Goal: Task Accomplishment & Management: Use online tool/utility

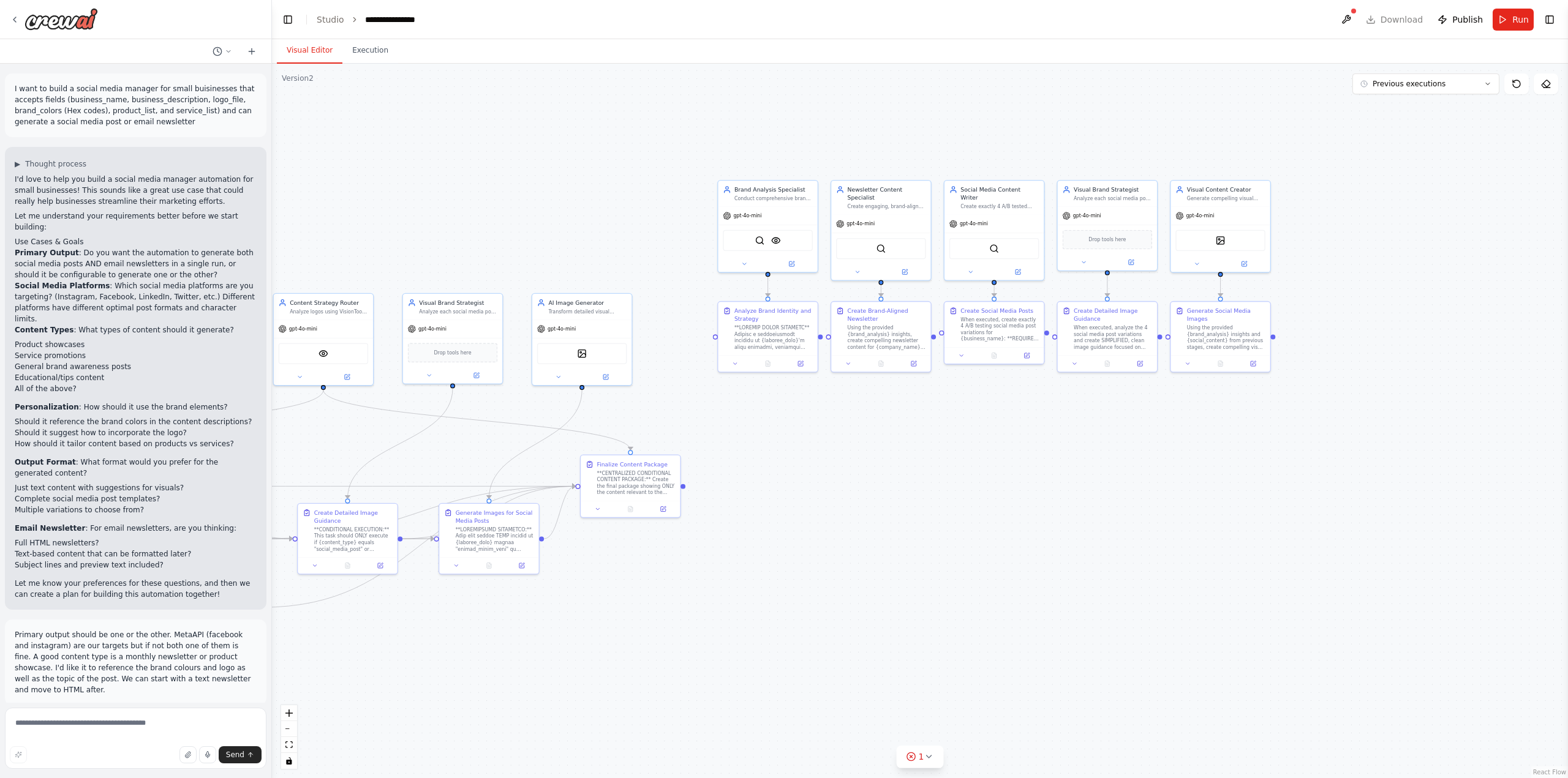
scroll to position [75726, 0]
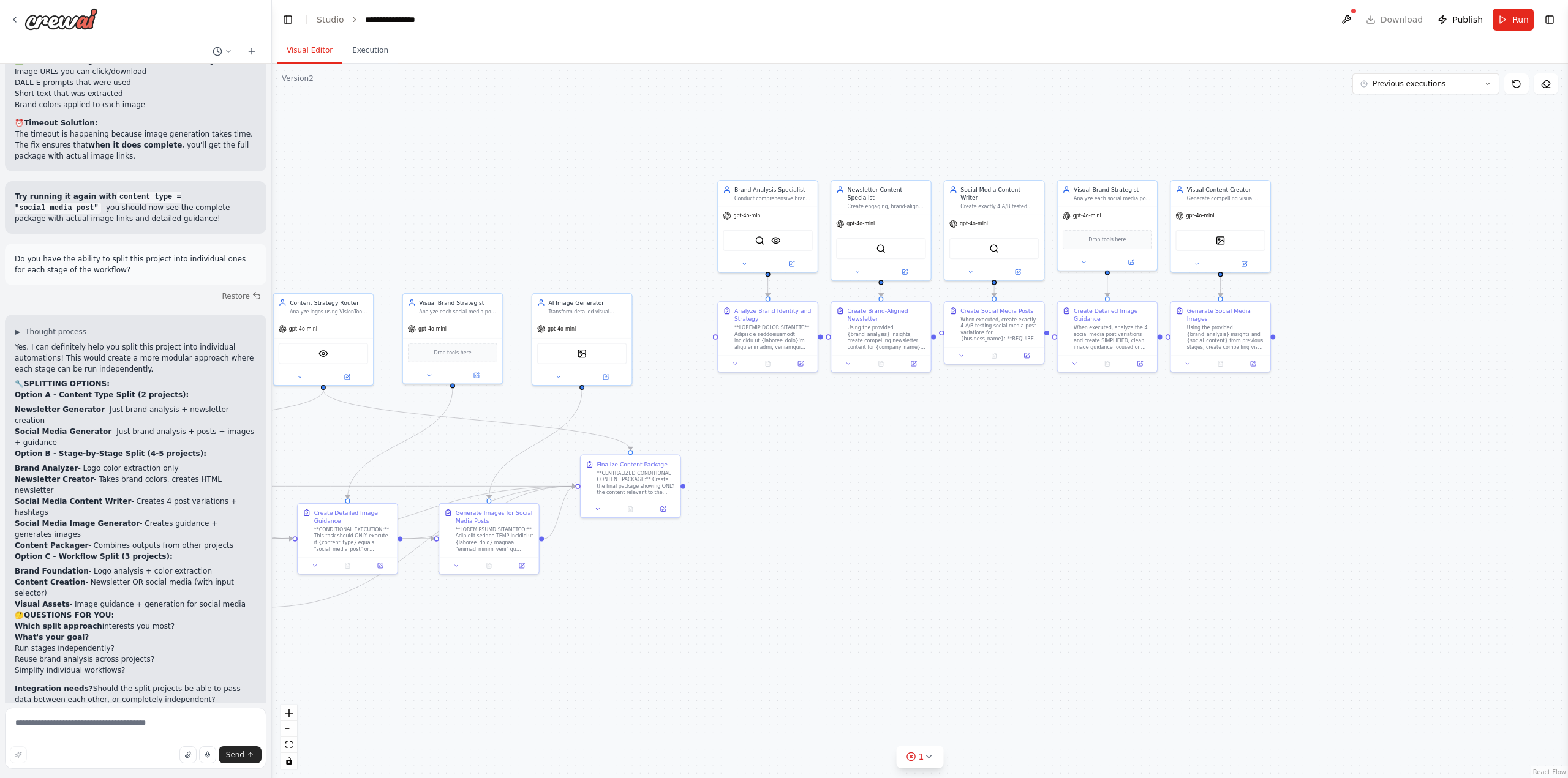
click at [1315, 505] on div ".deletable-edge-delete-btn { width: 20px; height: 20px; border: 0px solid #ffff…" at bounding box center [919, 421] width 1295 height 714
click at [1148, 525] on div ".deletable-edge-delete-btn { width: 20px; height: 20px; border: 0px solid #ffff…" at bounding box center [919, 421] width 1295 height 714
click at [1340, 335] on div ".deletable-edge-delete-btn { width: 20px; height: 20px; border: 0px solid #ffff…" at bounding box center [919, 421] width 1295 height 714
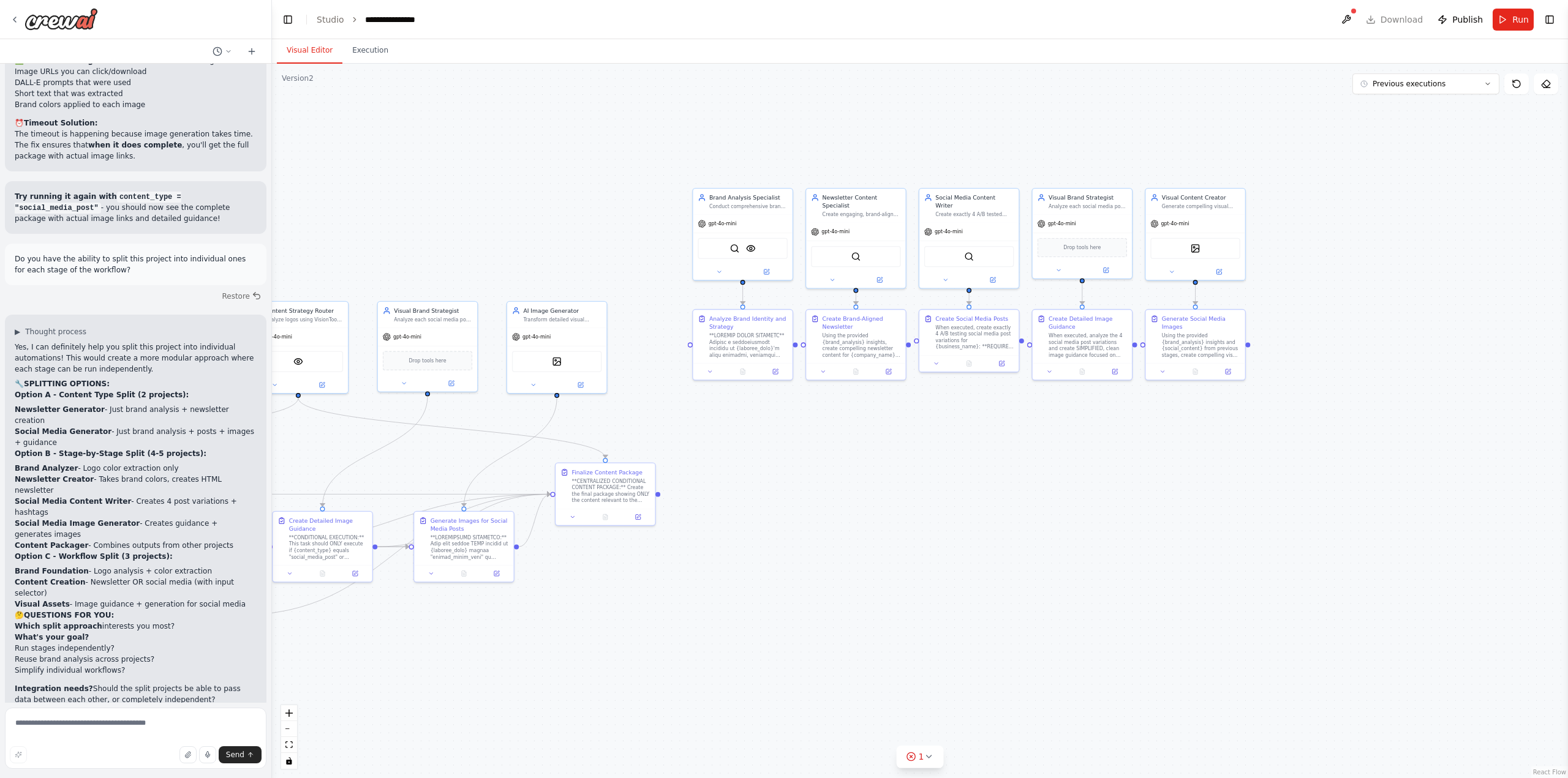
drag, startPoint x: 1340, startPoint y: 335, endPoint x: 1314, endPoint y: 344, distance: 27.5
click at [1314, 344] on div ".deletable-edge-delete-btn { width: 20px; height: 20px; border: 0px solid #ffff…" at bounding box center [919, 421] width 1295 height 714
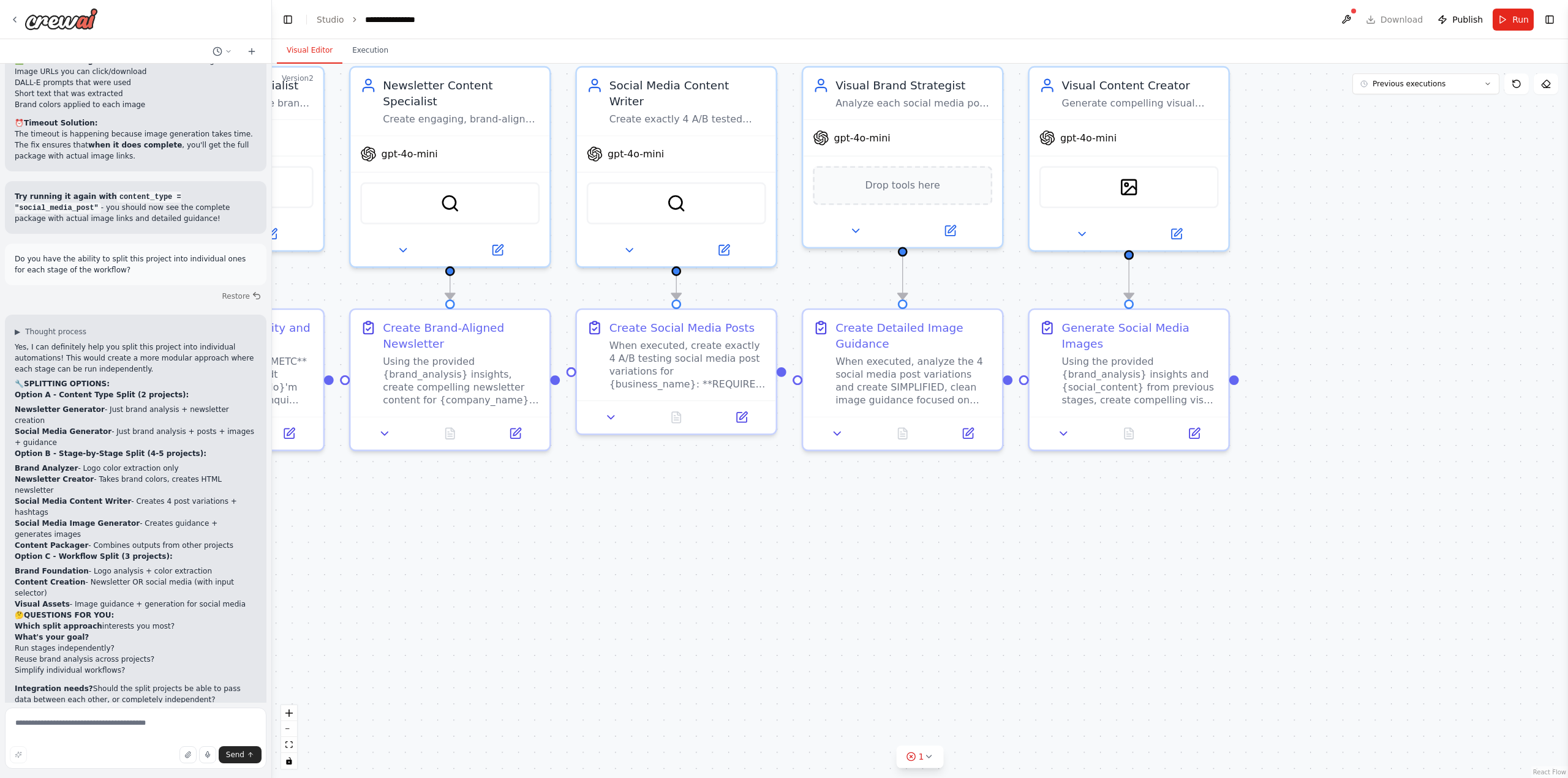
drag, startPoint x: 1038, startPoint y: 523, endPoint x: 1213, endPoint y: 548, distance: 176.8
click at [1232, 540] on div ".deletable-edge-delete-btn { width: 20px; height: 20px; border: 0px solid #ffff…" at bounding box center [919, 421] width 1295 height 714
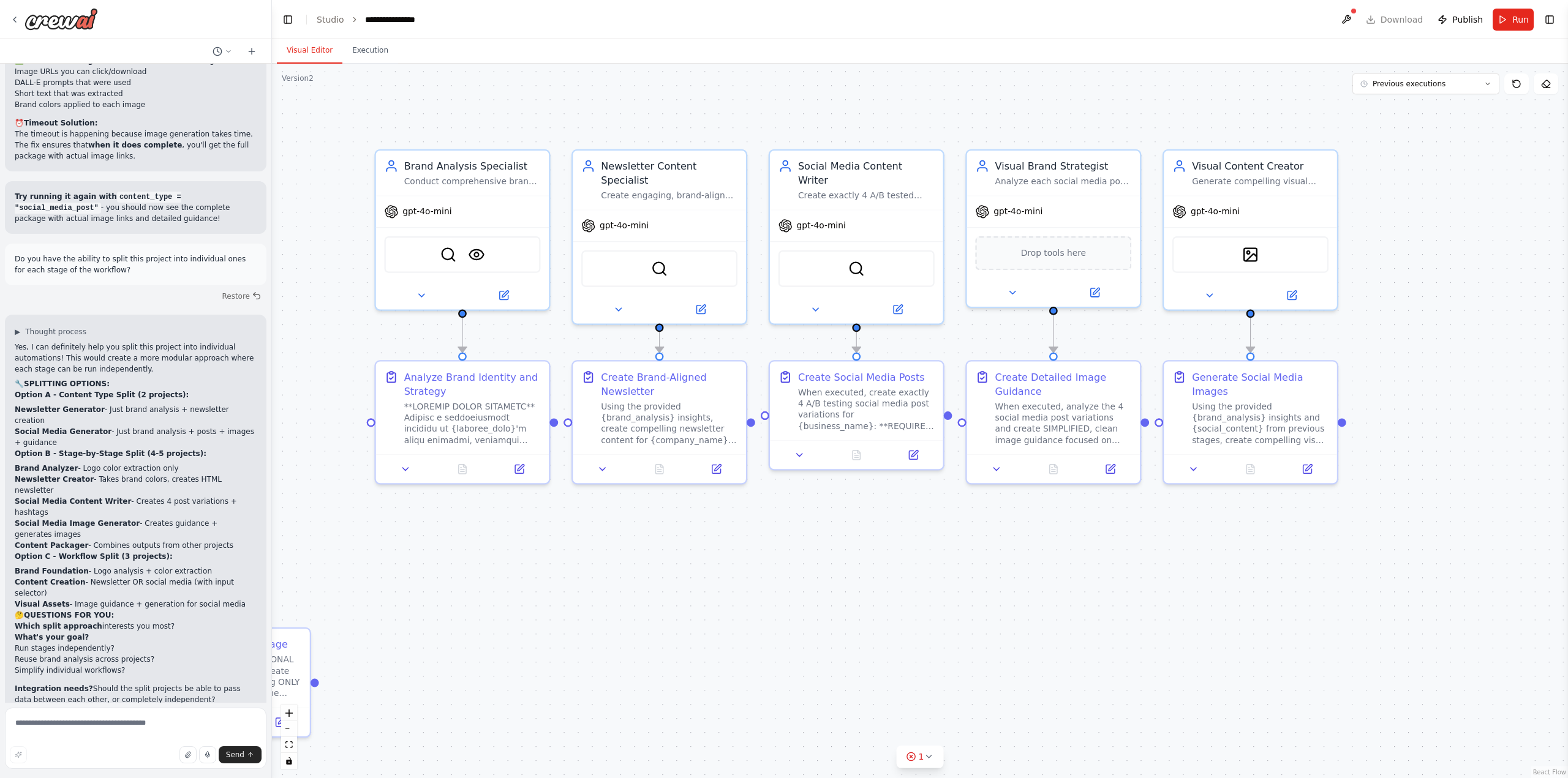
drag, startPoint x: 1234, startPoint y: 550, endPoint x: 1187, endPoint y: 556, distance: 47.4
click at [1187, 556] on div ".deletable-edge-delete-btn { width: 20px; height: 20px; border: 0px solid #ffff…" at bounding box center [919, 421] width 1295 height 714
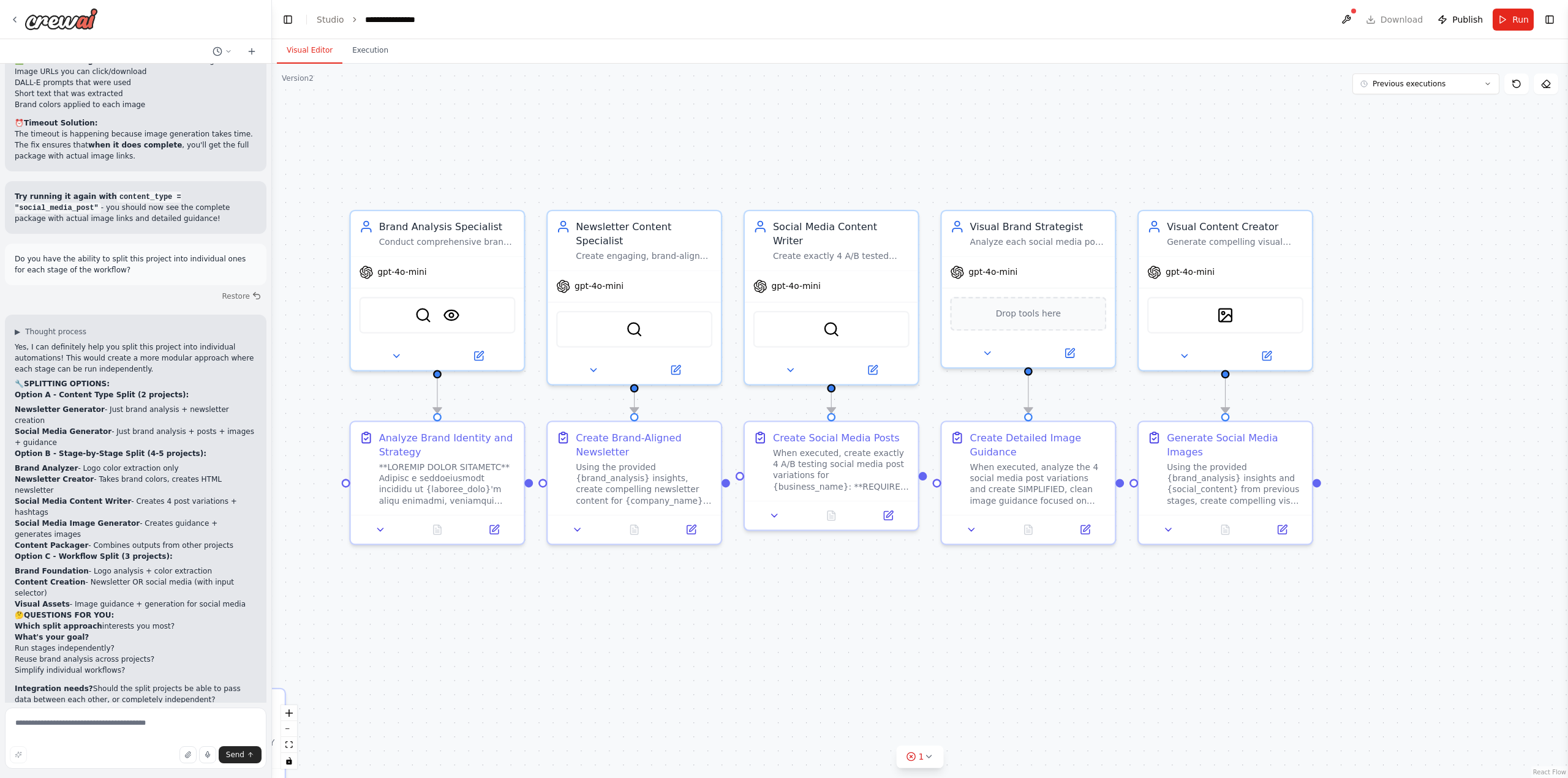
drag, startPoint x: 1319, startPoint y: 578, endPoint x: 1317, endPoint y: 586, distance: 8.2
click at [1317, 586] on div ".deletable-edge-delete-btn { width: 20px; height: 20px; border: 0px solid #ffff…" at bounding box center [919, 421] width 1295 height 714
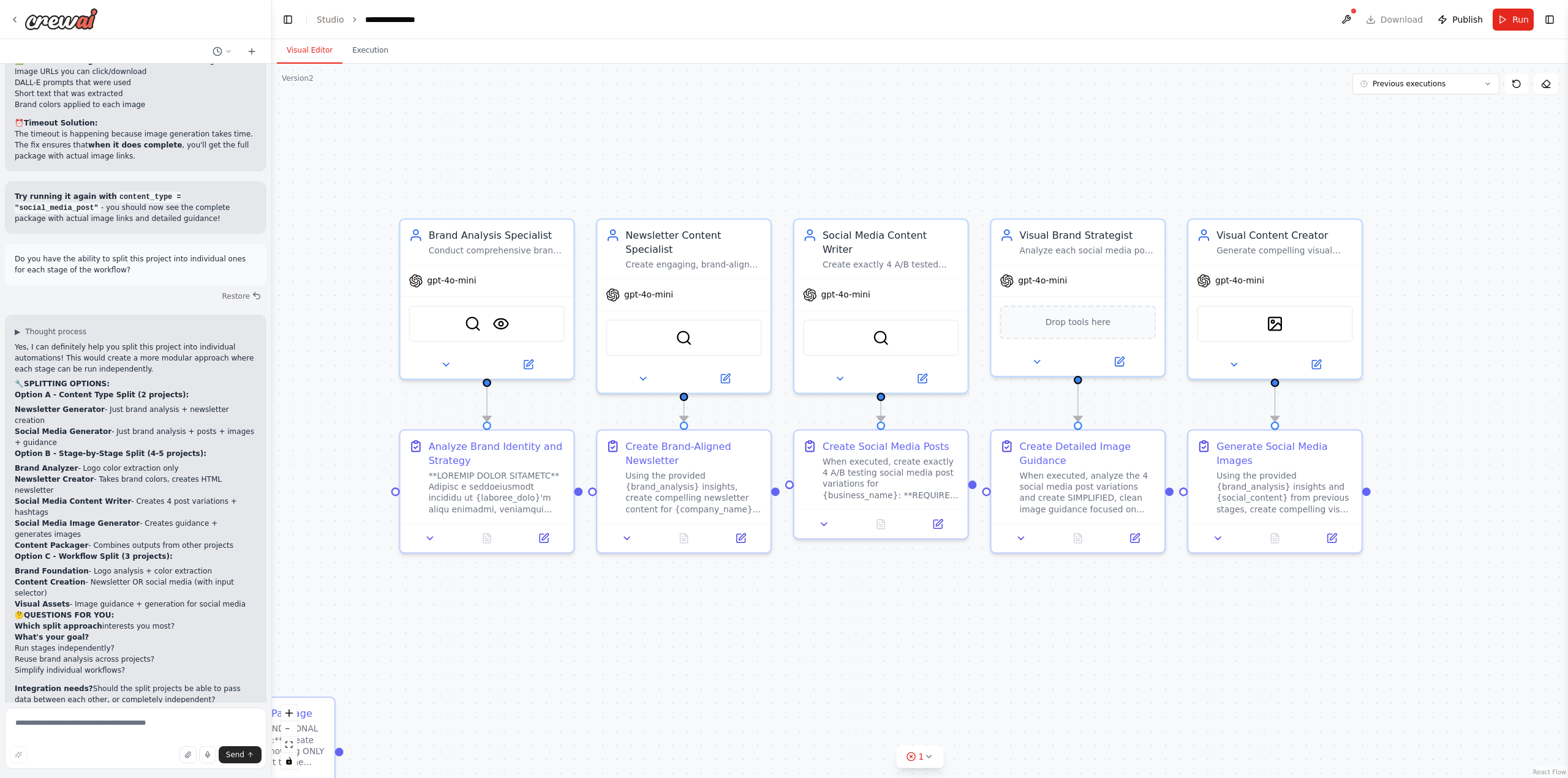
drag, startPoint x: 1348, startPoint y: 562, endPoint x: 1398, endPoint y: 571, distance: 50.8
click at [1398, 571] on div ".deletable-edge-delete-btn { width: 20px; height: 20px; border: 0px solid #ffff…" at bounding box center [919, 421] width 1295 height 714
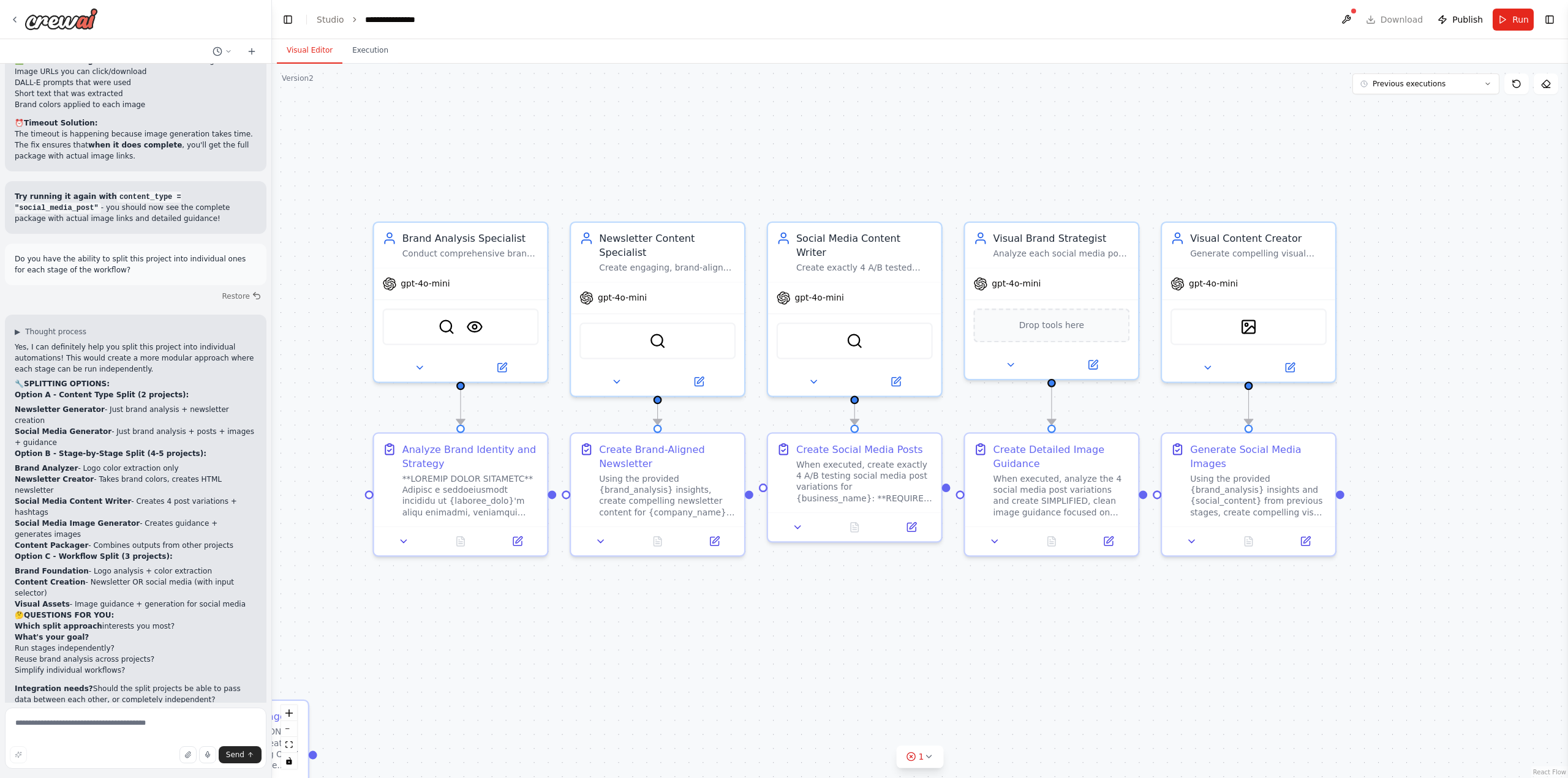
drag, startPoint x: 1392, startPoint y: 577, endPoint x: 1369, endPoint y: 574, distance: 23.2
click at [1369, 574] on div ".deletable-edge-delete-btn { width: 20px; height: 20px; border: 0px solid #ffff…" at bounding box center [919, 421] width 1295 height 714
click at [1345, 25] on button at bounding box center [1345, 19] width 19 height 22
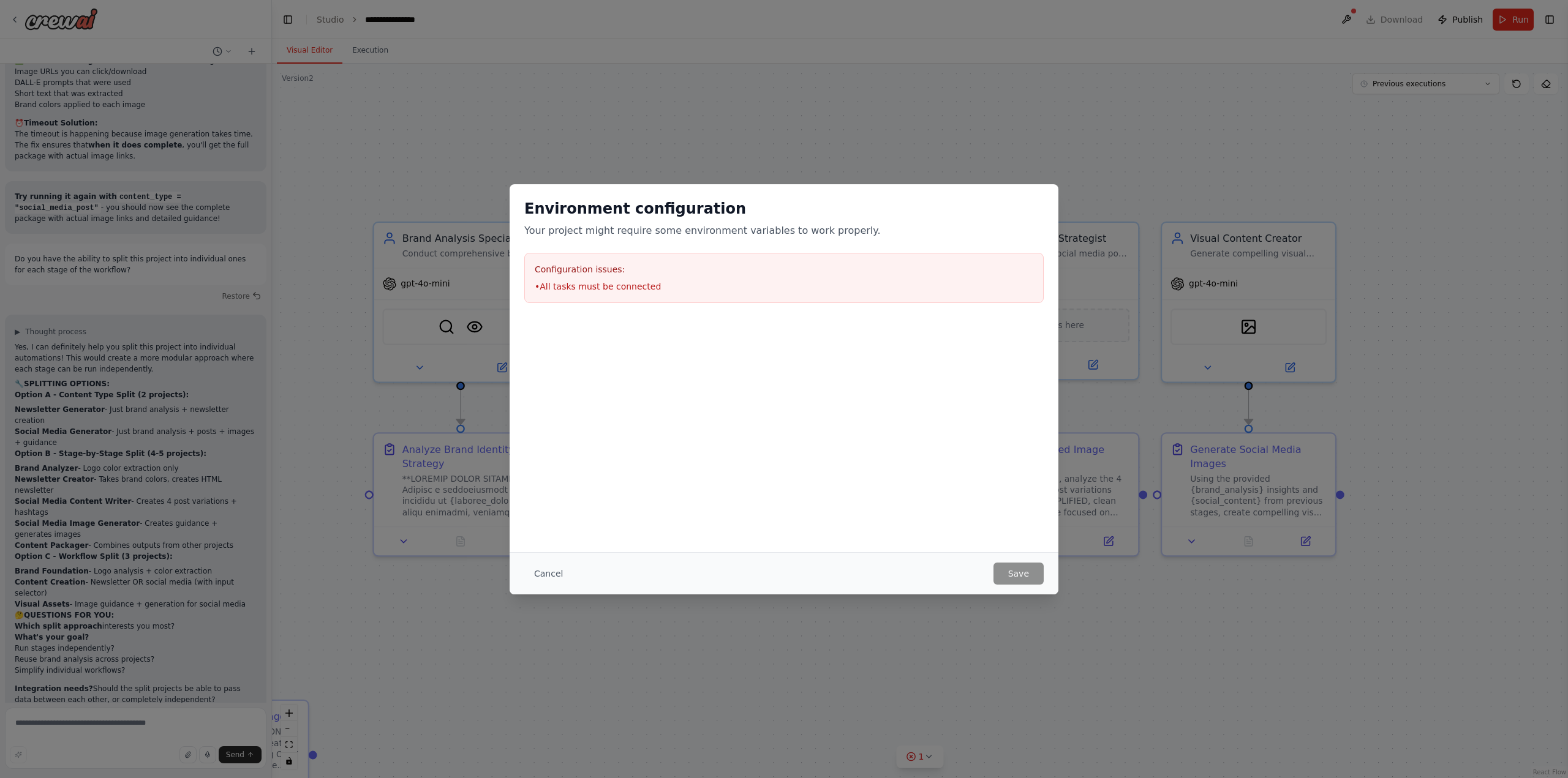
click at [515, 574] on div "Cancel Save" at bounding box center [784, 574] width 549 height 42
click at [534, 572] on button "Cancel" at bounding box center [548, 574] width 49 height 22
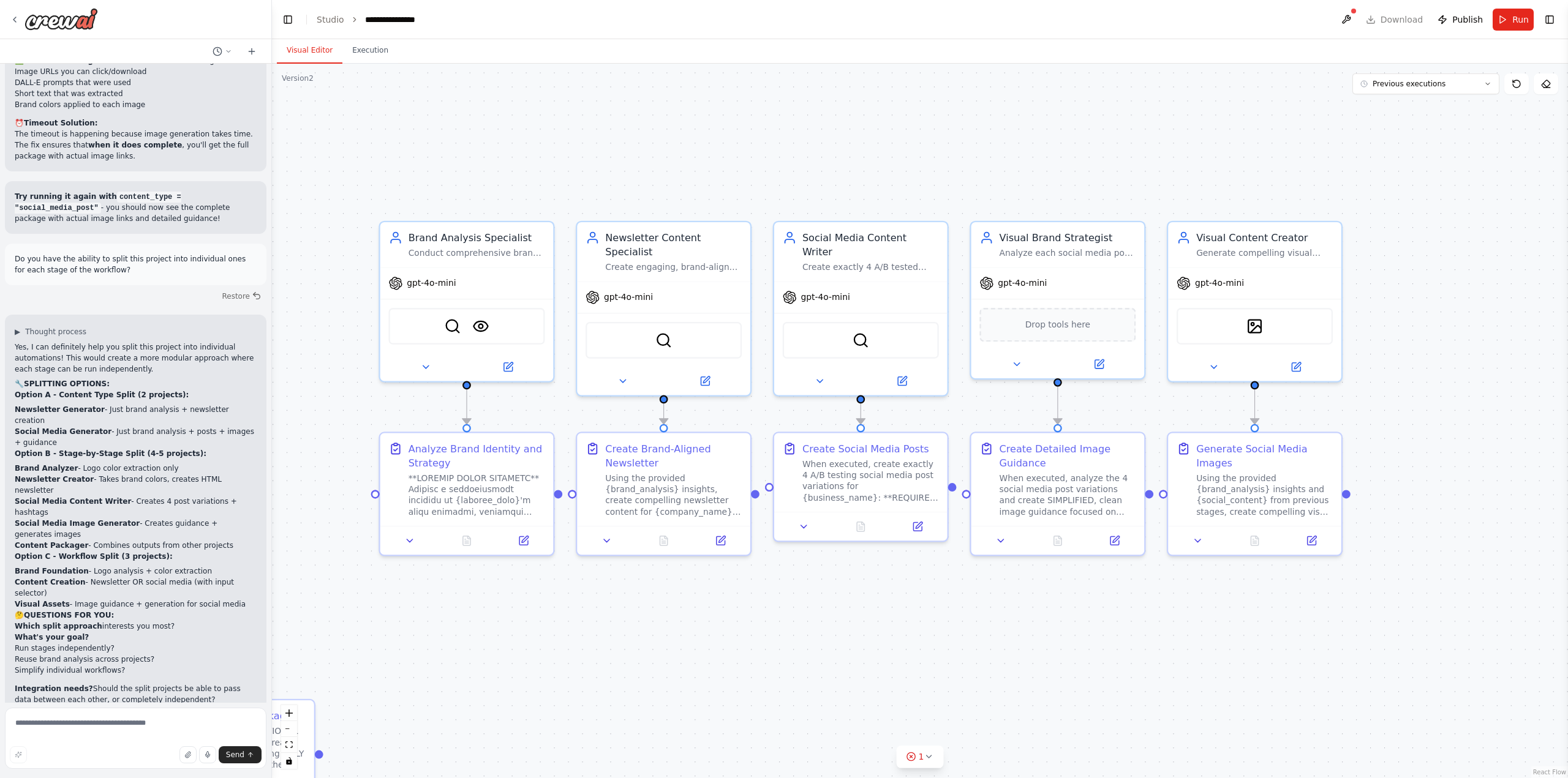
drag, startPoint x: 412, startPoint y: 631, endPoint x: 574, endPoint y: 610, distance: 163.4
click at [418, 629] on div ".deletable-edge-delete-btn { width: 20px; height: 20px; border: 0px solid #ffff…" at bounding box center [919, 421] width 1295 height 714
click at [1215, 617] on div ".deletable-edge-delete-btn { width: 20px; height: 20px; border: 0px solid #ffff…" at bounding box center [919, 421] width 1295 height 714
click at [936, 635] on div ".deletable-edge-delete-btn { width: 20px; height: 20px; border: 0px solid #ffff…" at bounding box center [919, 421] width 1295 height 714
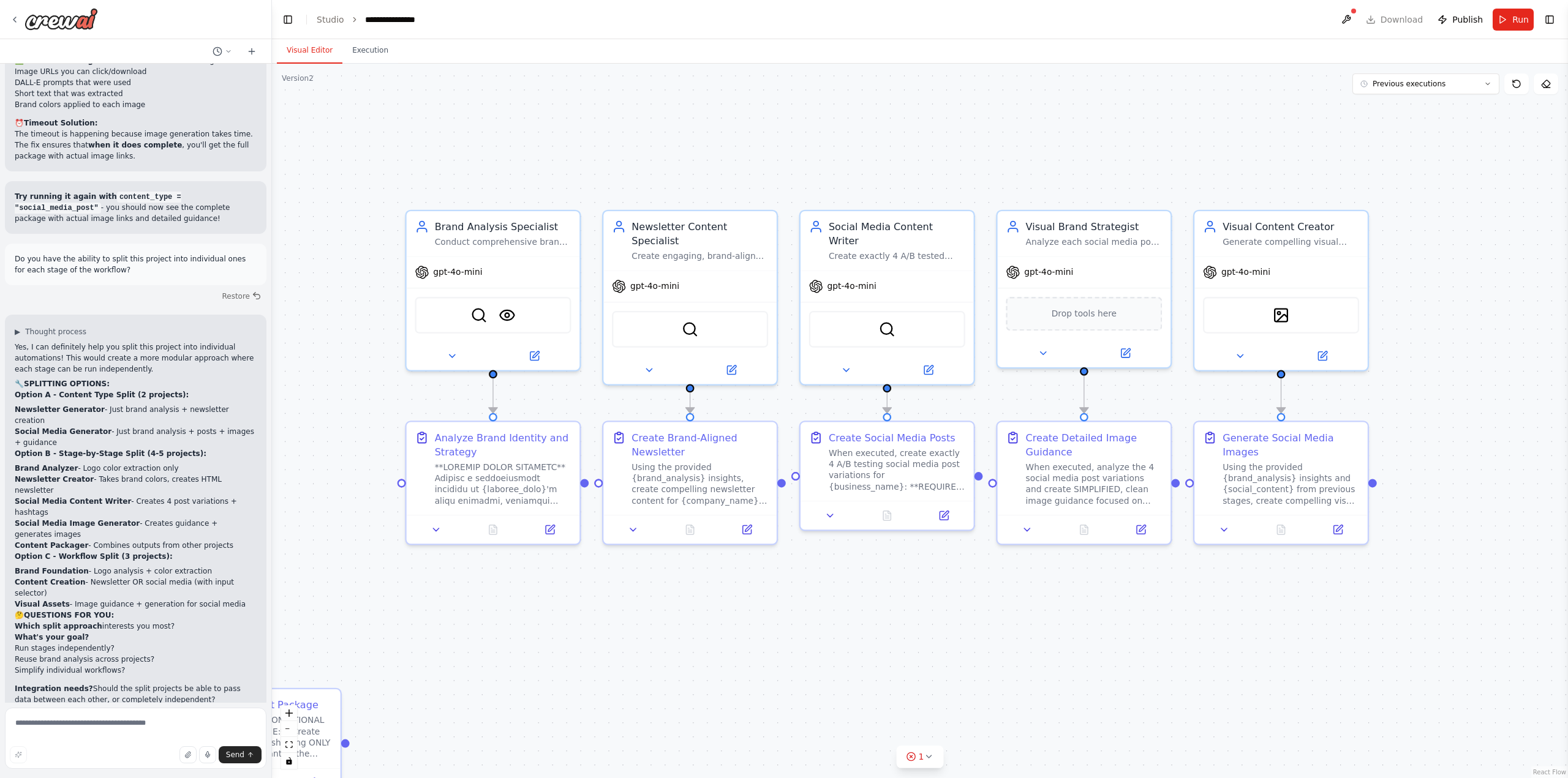
drag, startPoint x: 1087, startPoint y: 679, endPoint x: 1113, endPoint y: 669, distance: 27.9
click at [1113, 669] on div ".deletable-edge-delete-btn { width: 20px; height: 20px; border: 0px solid #ffff…" at bounding box center [919, 421] width 1295 height 714
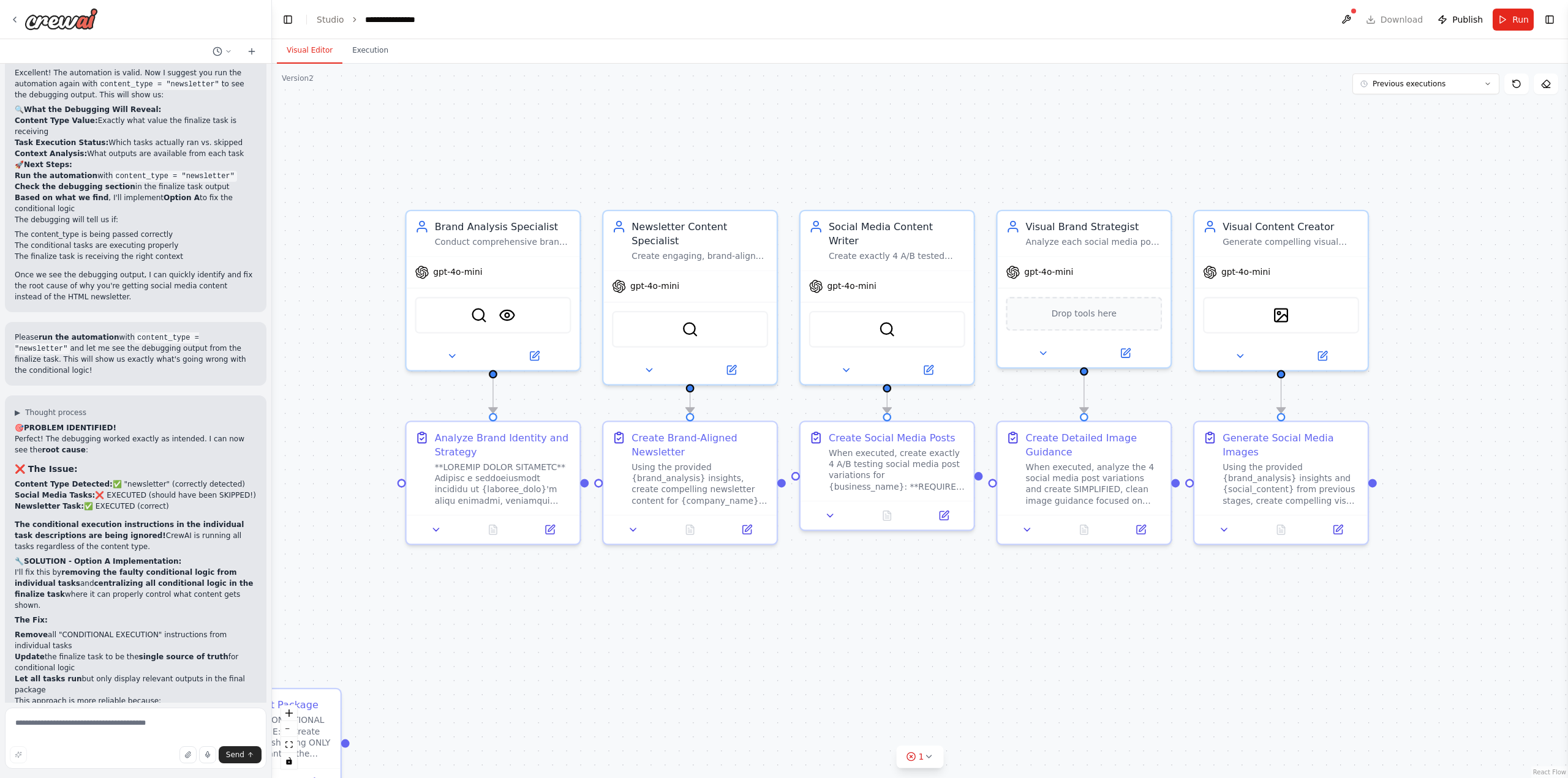
scroll to position [73339, 0]
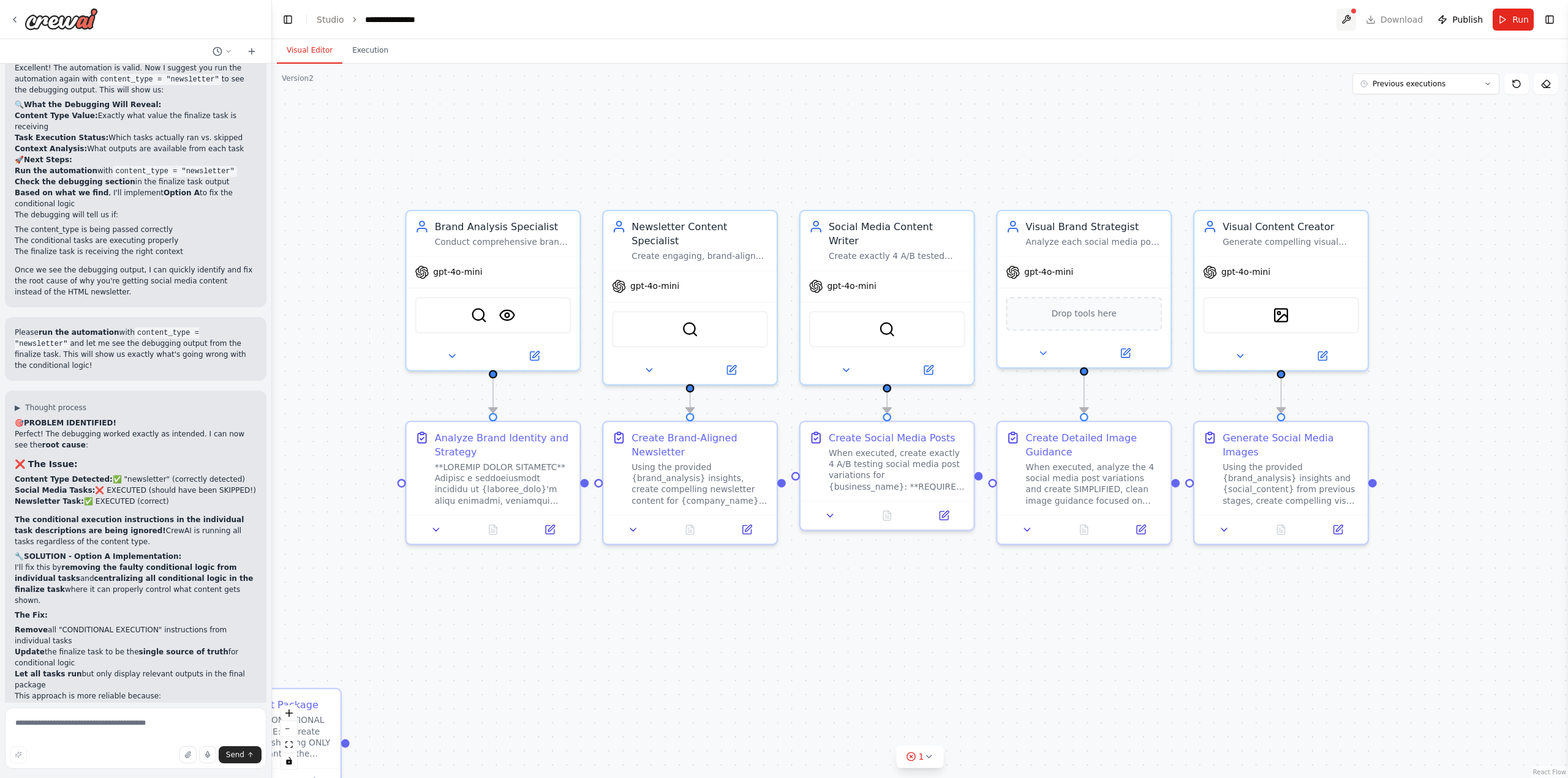
click at [1345, 17] on button at bounding box center [1345, 19] width 19 height 22
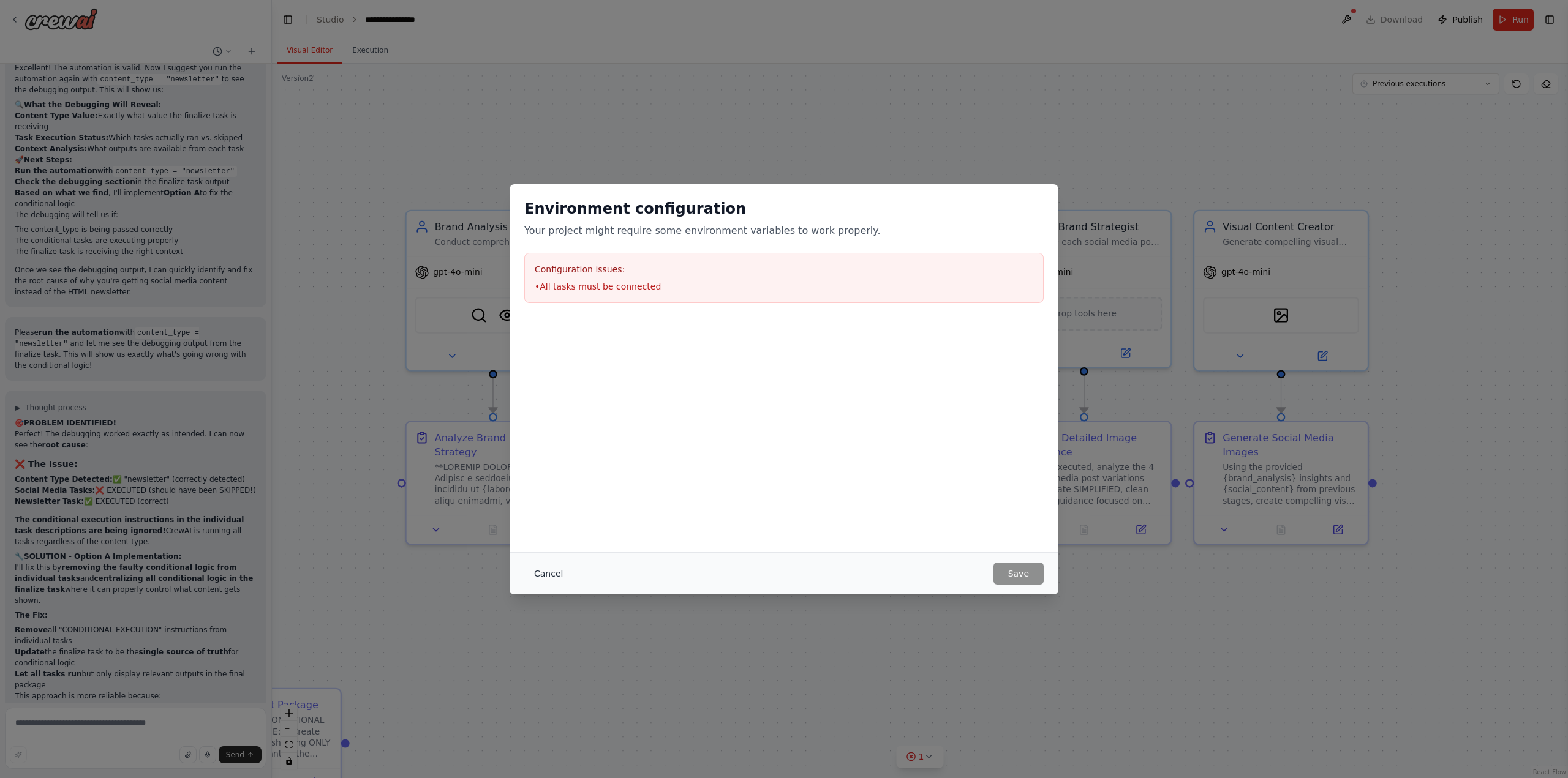
click at [544, 570] on button "Cancel" at bounding box center [548, 574] width 49 height 22
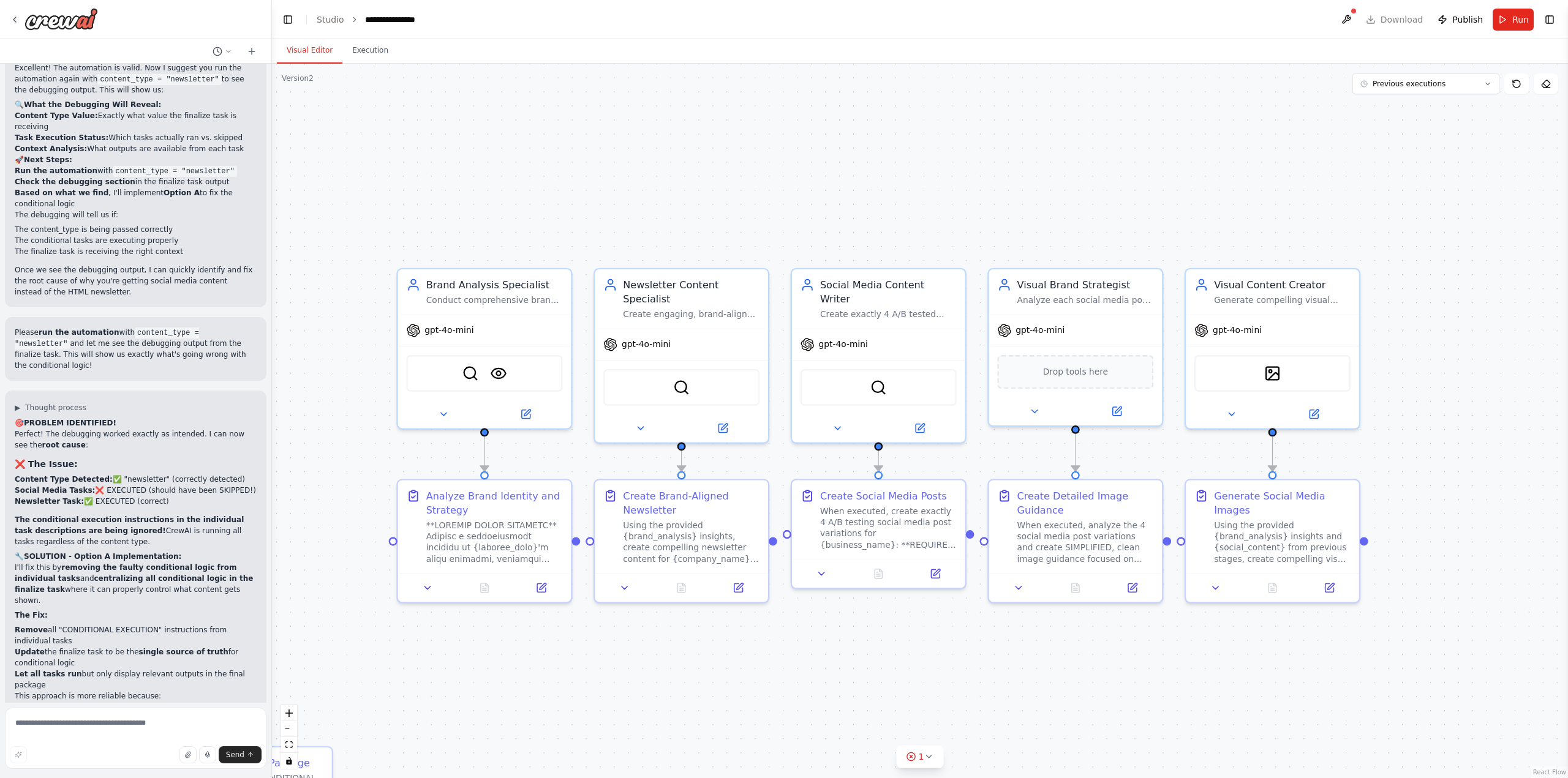
drag, startPoint x: 349, startPoint y: 369, endPoint x: 337, endPoint y: 422, distance: 54.3
click at [339, 425] on div ".deletable-edge-delete-btn { width: 20px; height: 20px; border: 0px solid #ffff…" at bounding box center [919, 421] width 1295 height 714
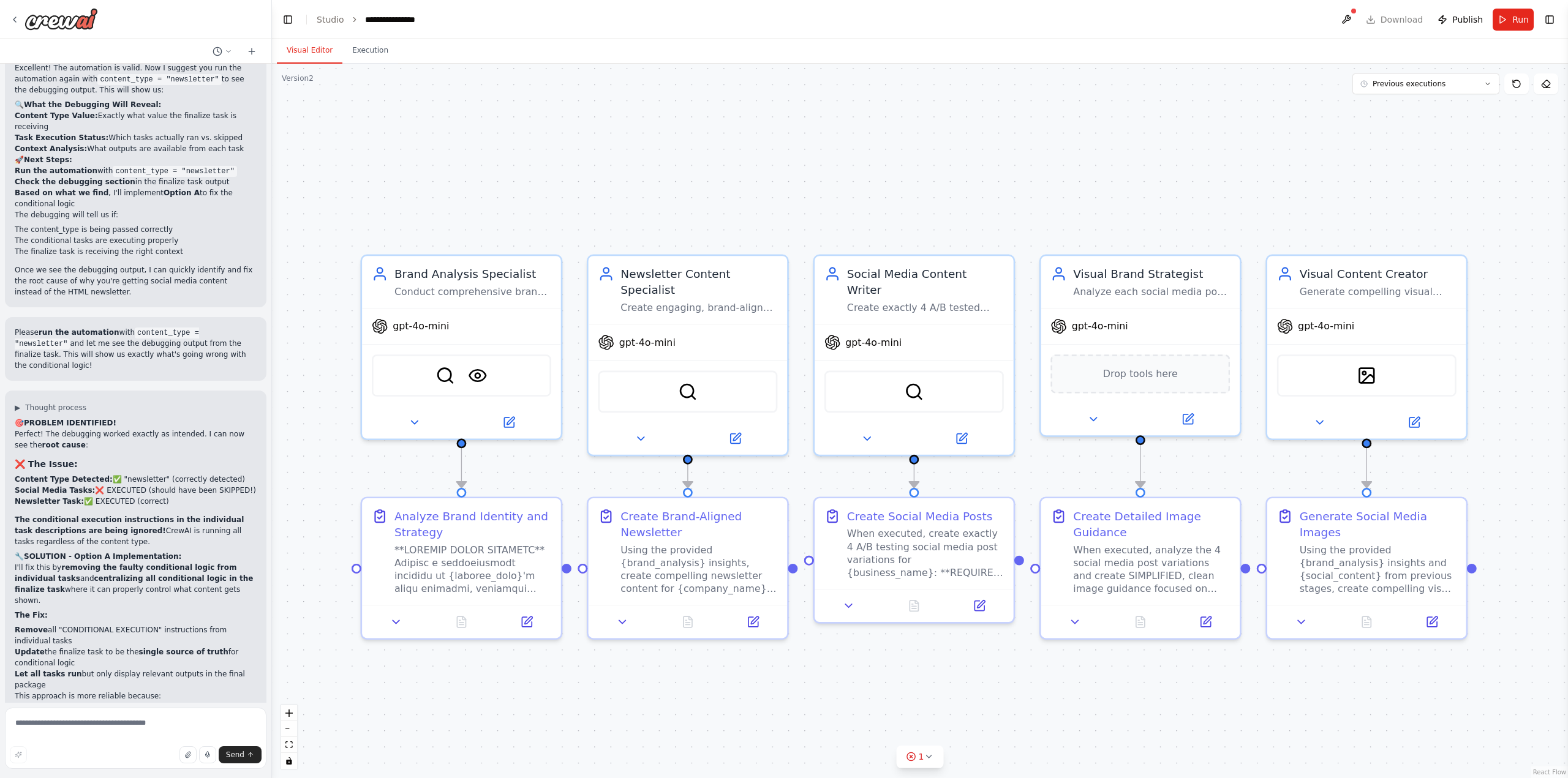
drag, startPoint x: 728, startPoint y: 456, endPoint x: 722, endPoint y: 473, distance: 18.0
click at [722, 473] on div ".deletable-edge-delete-btn { width: 20px; height: 20px; border: 0px solid #ffff…" at bounding box center [919, 421] width 1295 height 714
click at [371, 208] on div ".deletable-edge-delete-btn { width: 20px; height: 20px; border: 0px solid #ffff…" at bounding box center [919, 421] width 1295 height 714
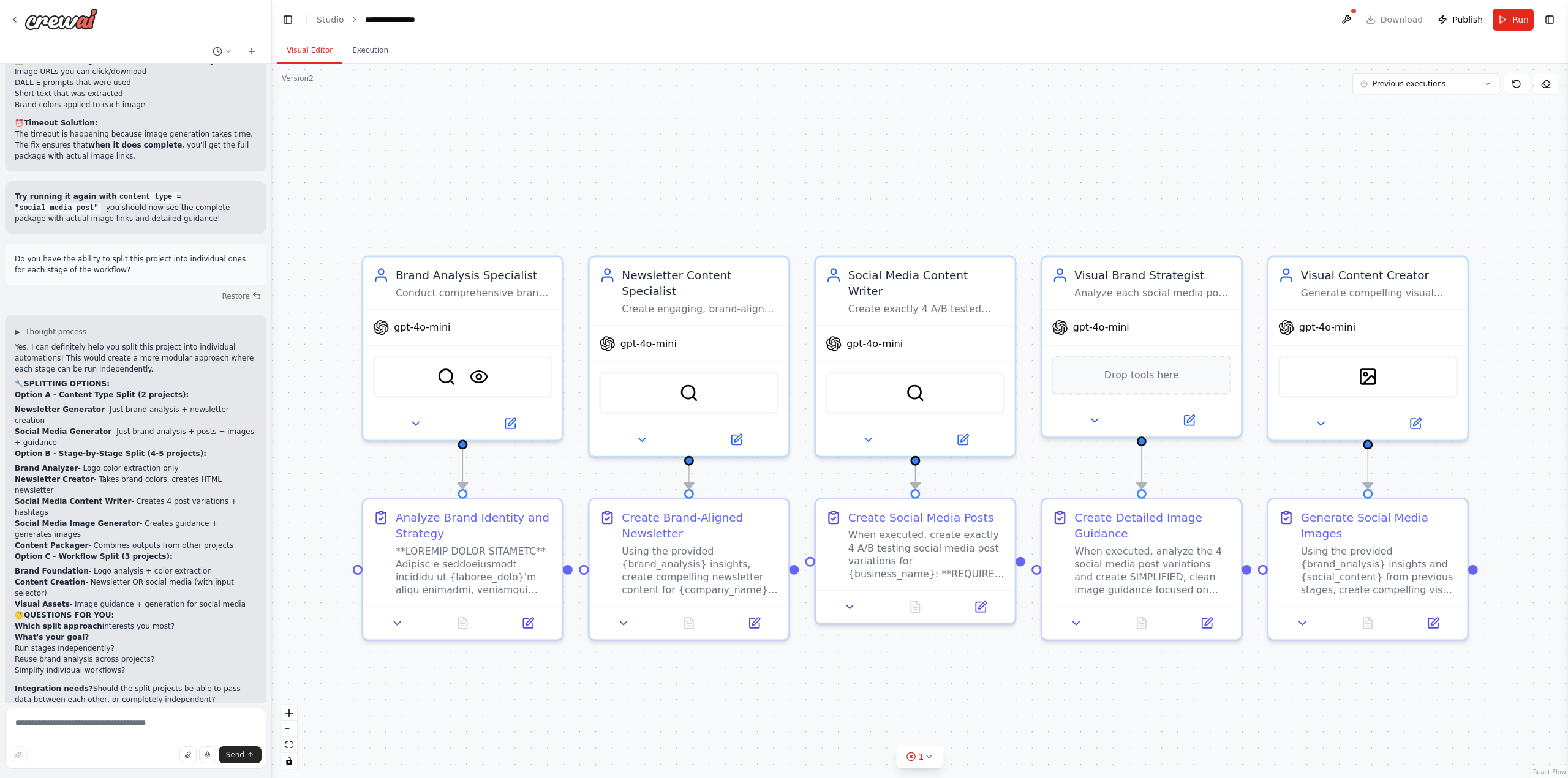
drag, startPoint x: 191, startPoint y: 505, endPoint x: 193, endPoint y: 738, distance: 233.0
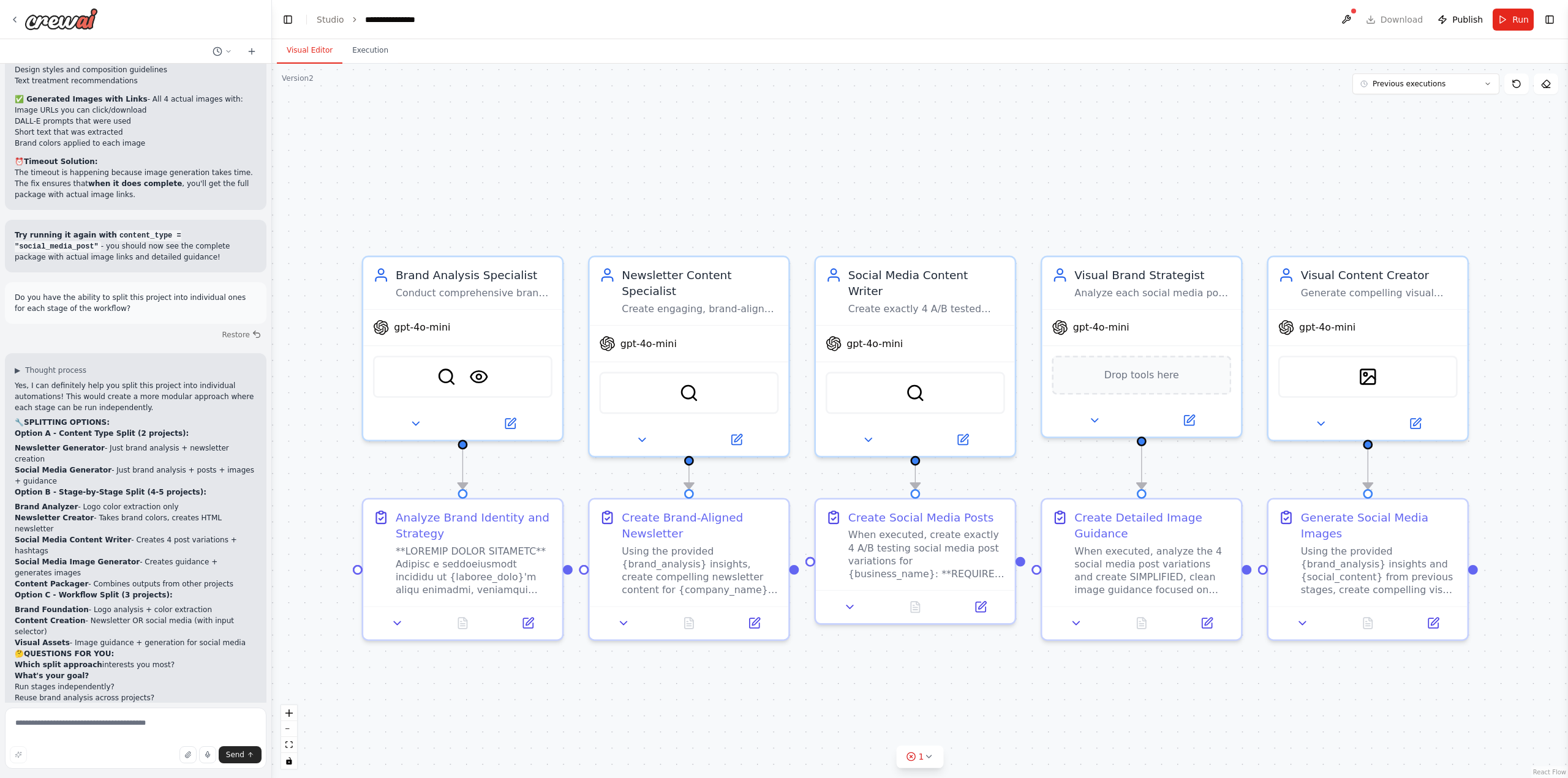
scroll to position [75726, 0]
